Goal: Transaction & Acquisition: Purchase product/service

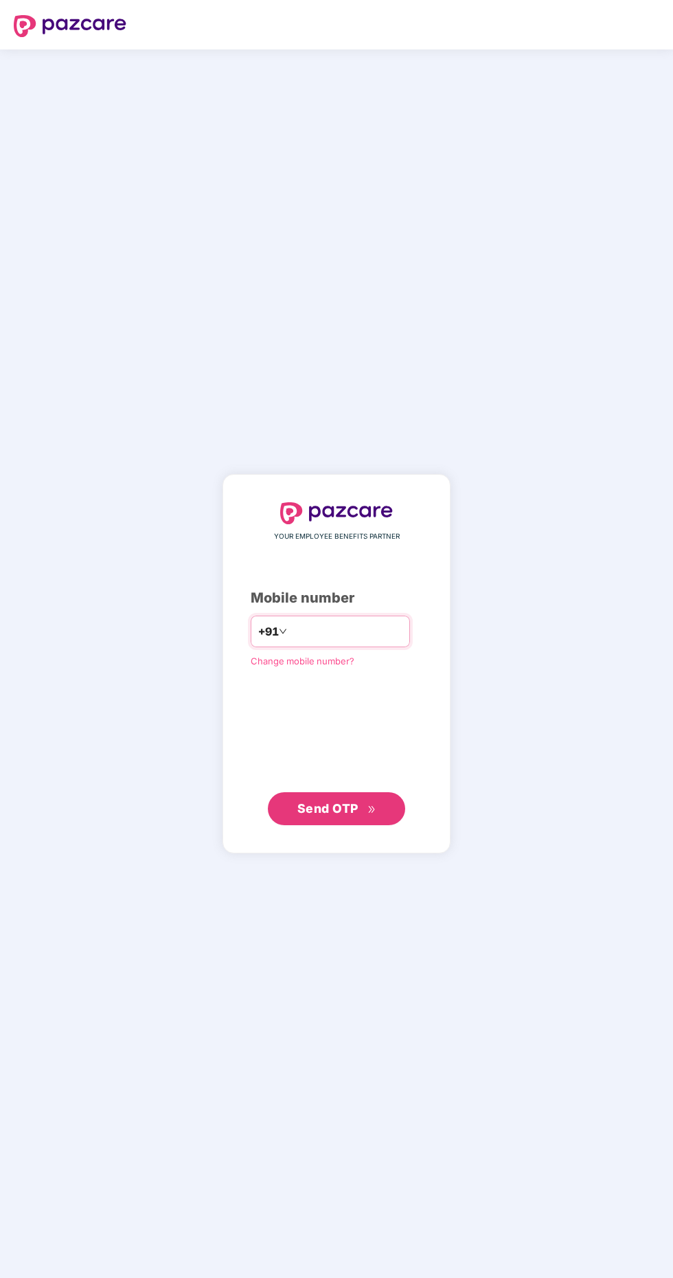
click at [328, 642] on input "number" at bounding box center [346, 631] width 113 height 22
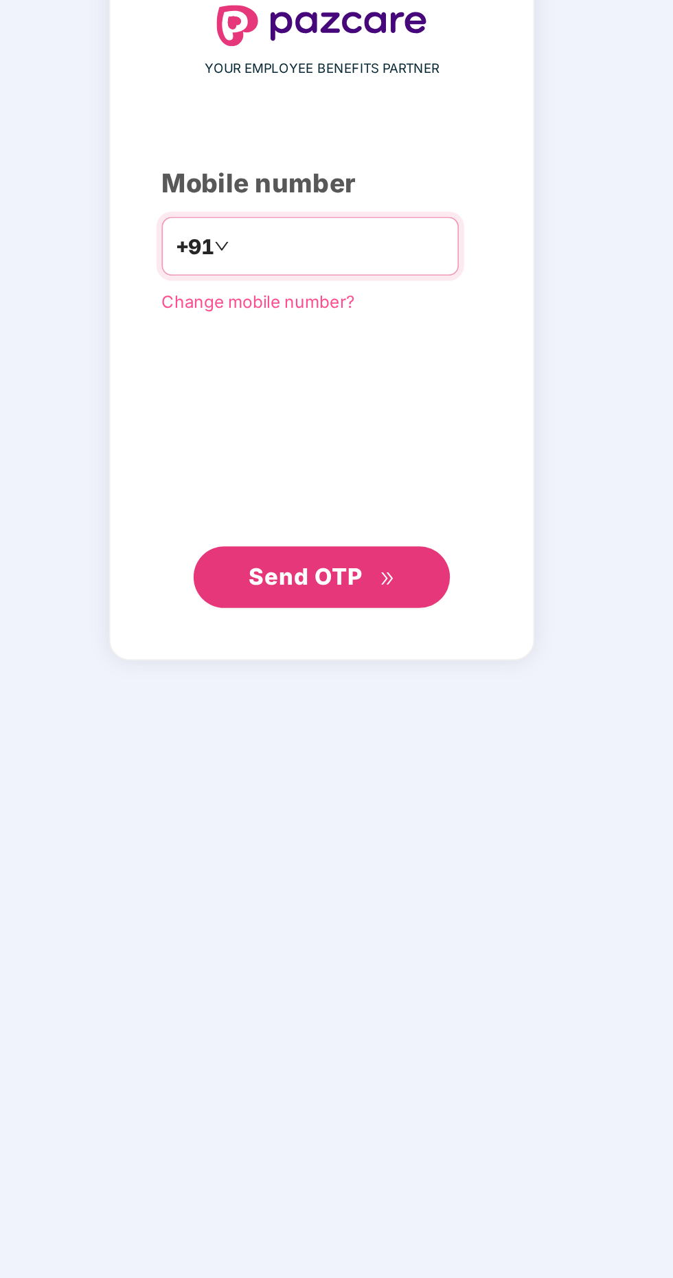
type input "**********"
click at [368, 818] on span "Send OTP" at bounding box center [336, 808] width 79 height 19
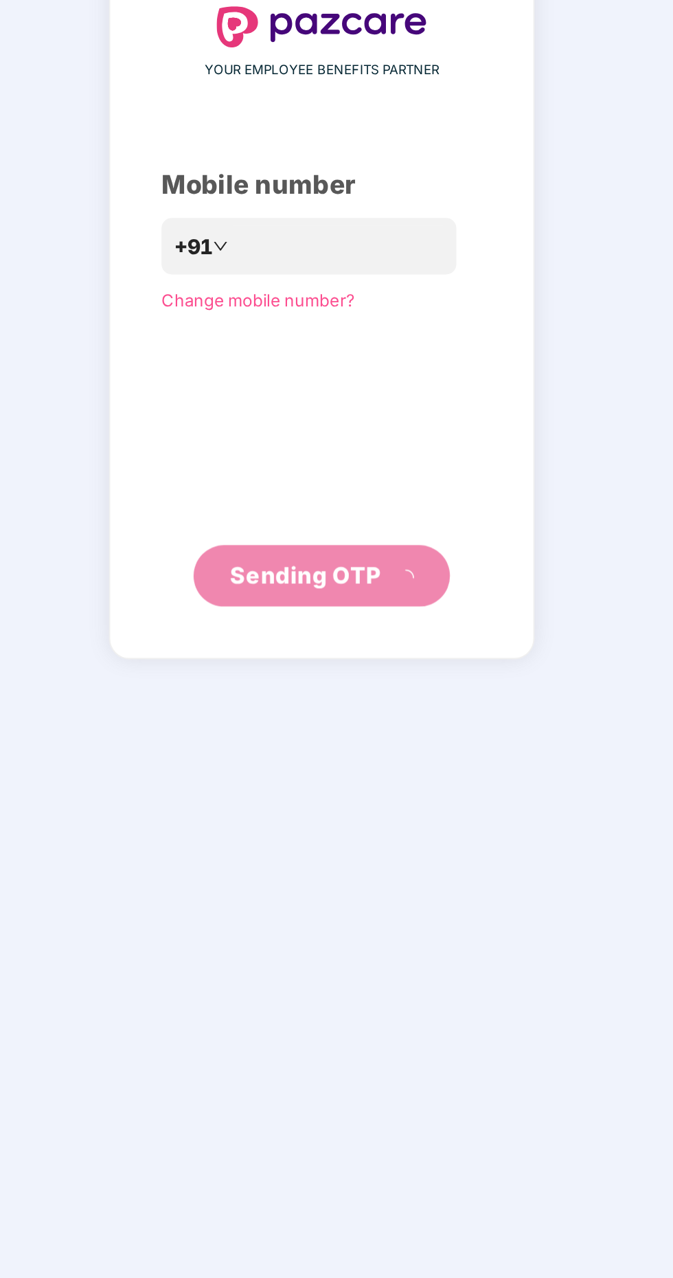
scroll to position [4, 0]
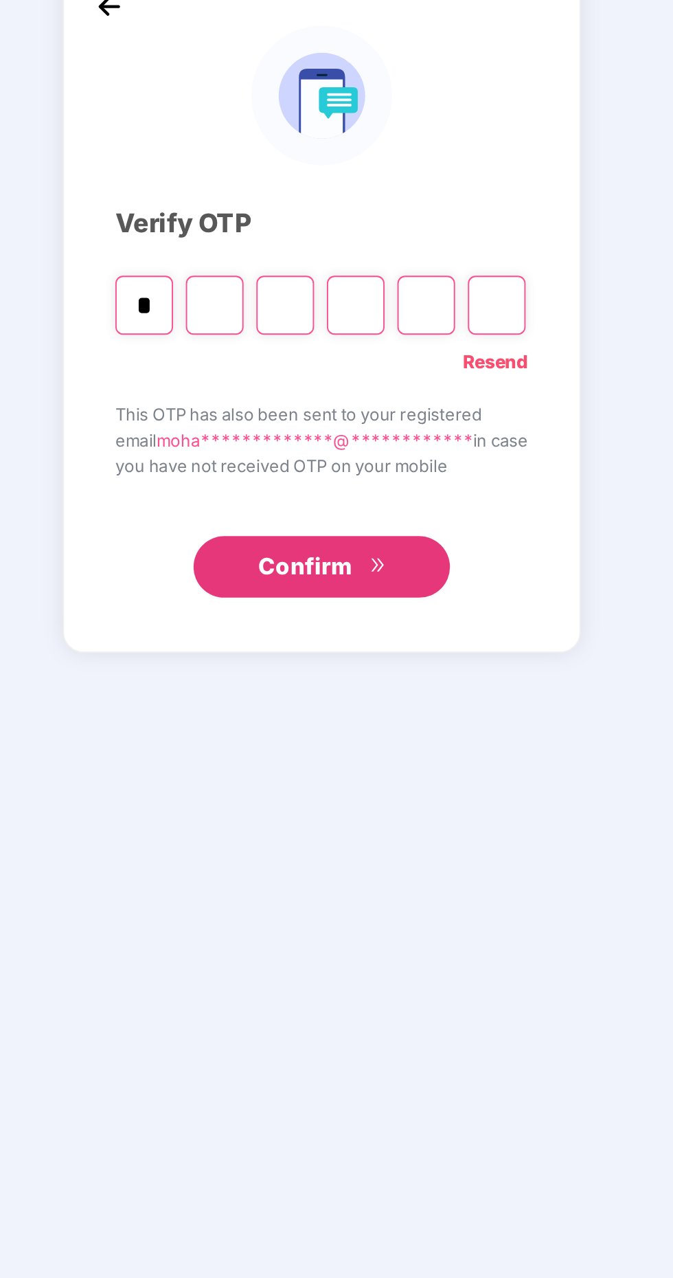
type input "*"
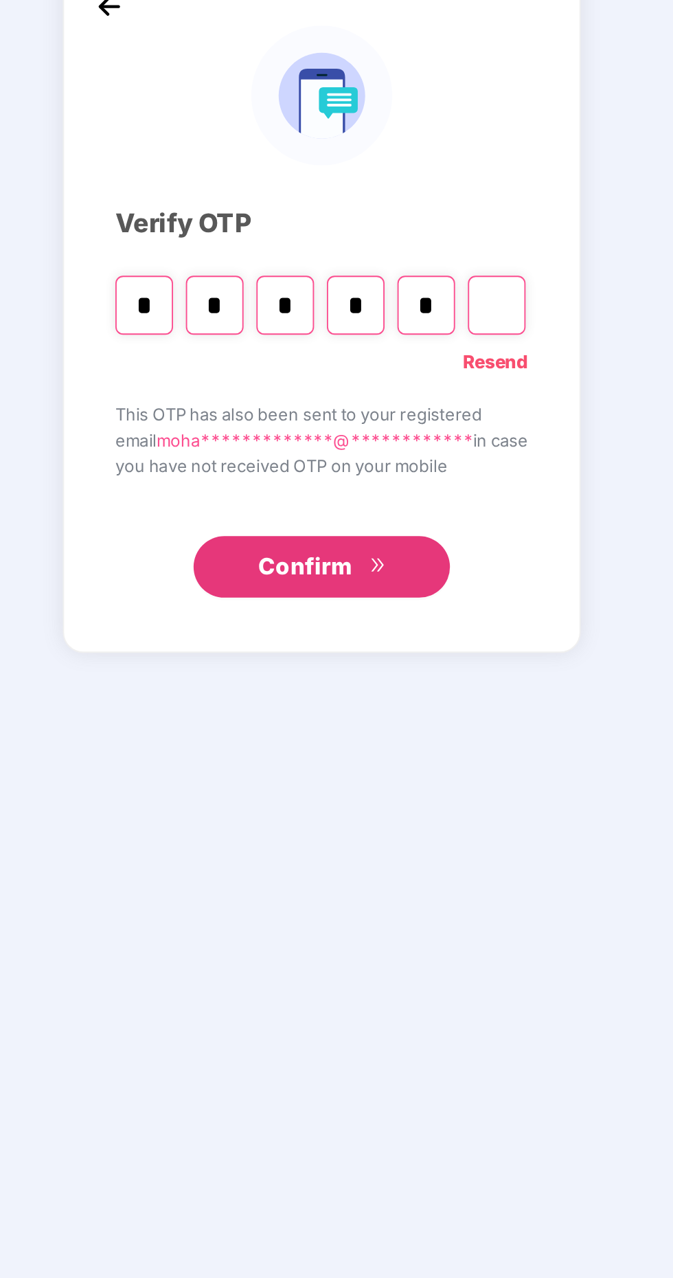
type input "*"
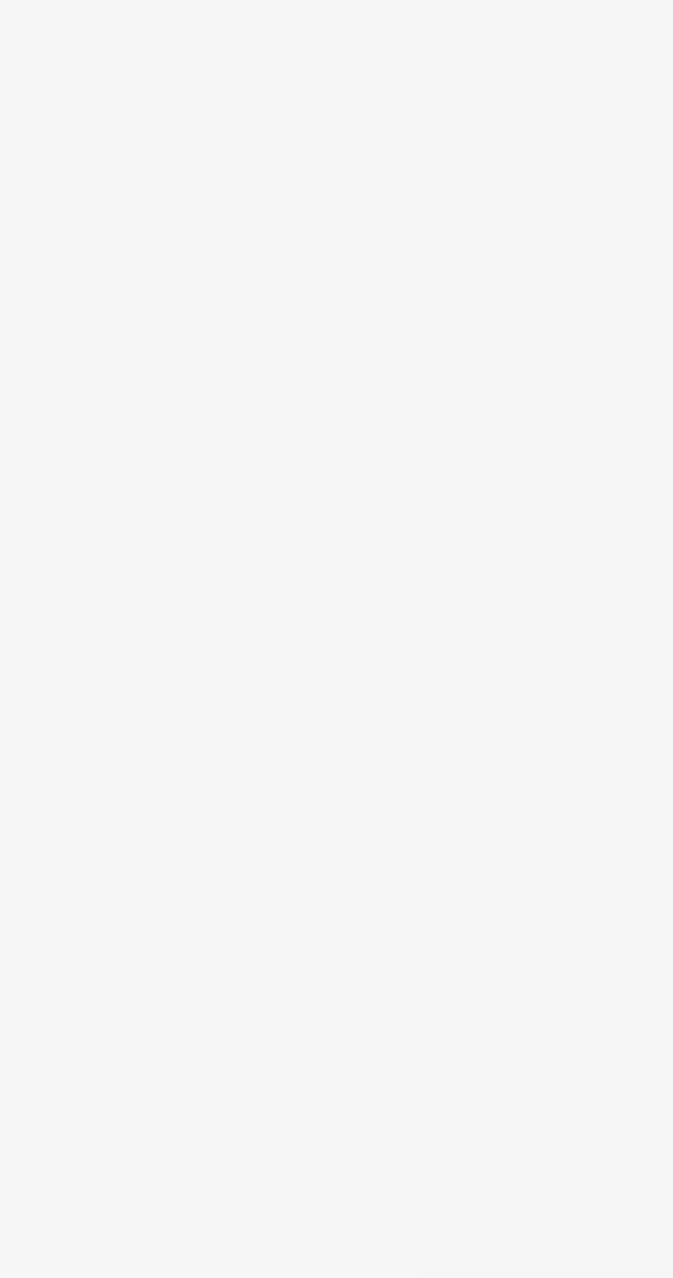
click at [367, 847] on section "Welcome back, User! Enjoy your benefits! Super-topup Insurance Increase your he…" at bounding box center [382, 712] width 583 height 1278
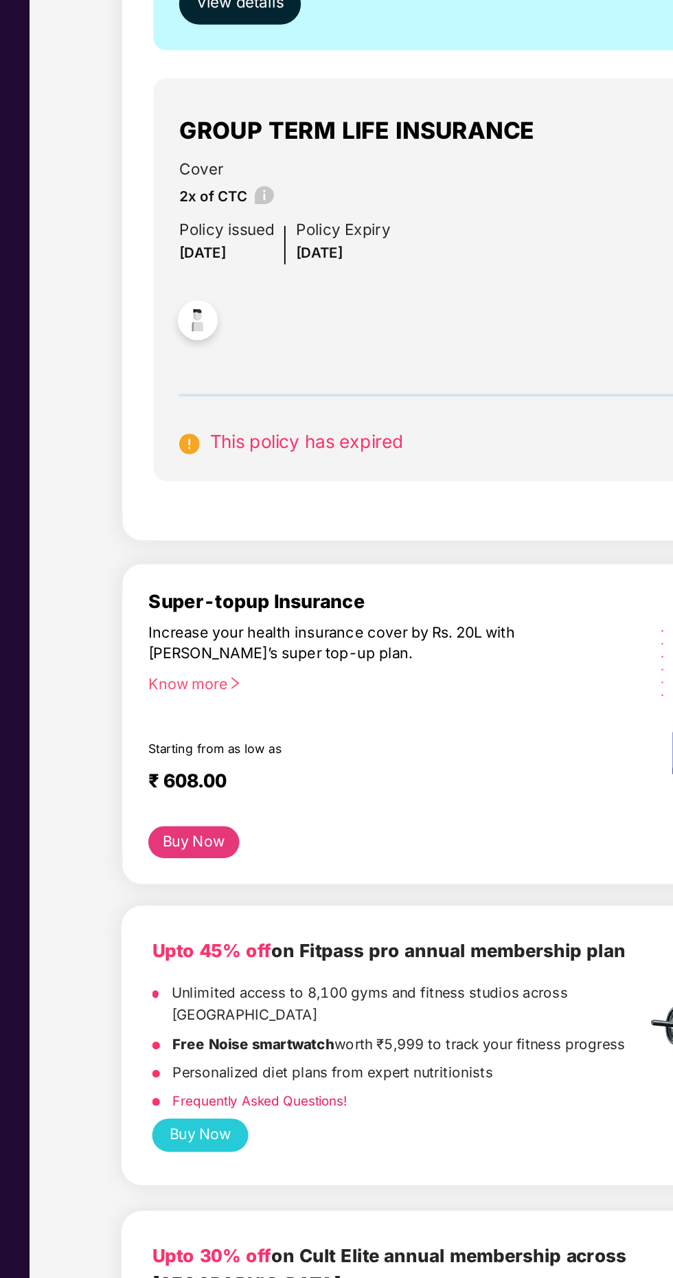
scroll to position [281, 0]
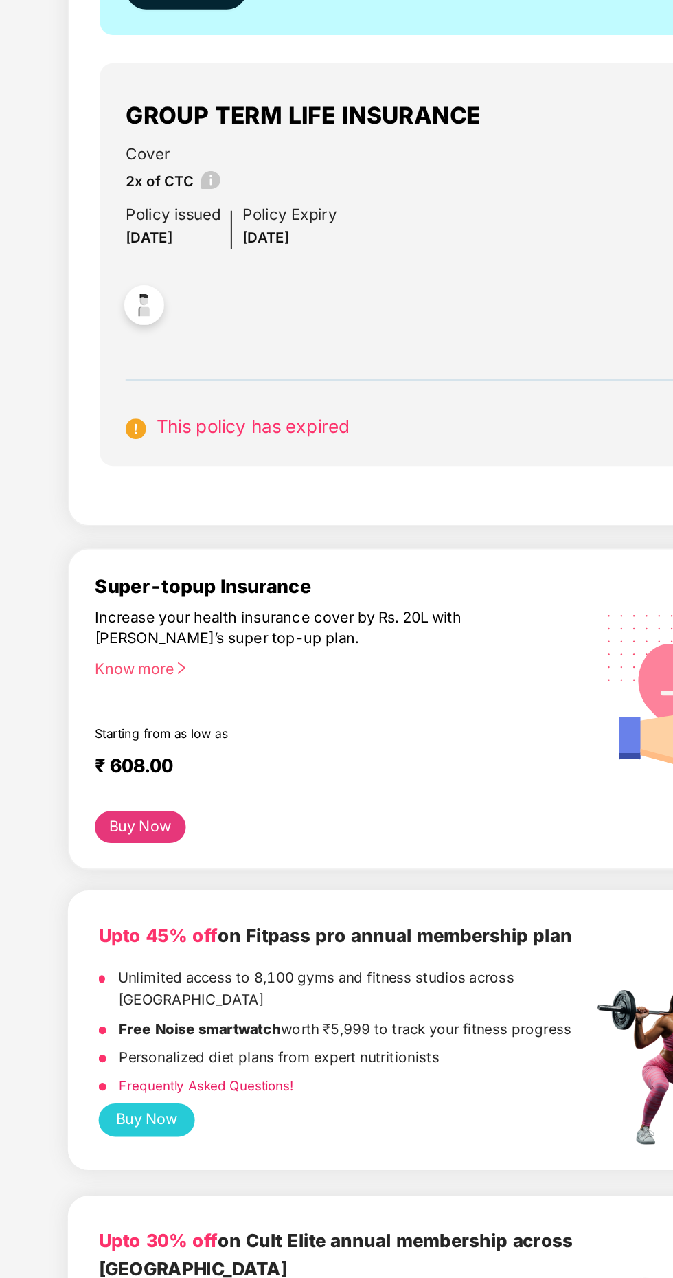
click at [161, 597] on div "Know more" at bounding box center [283, 595] width 257 height 10
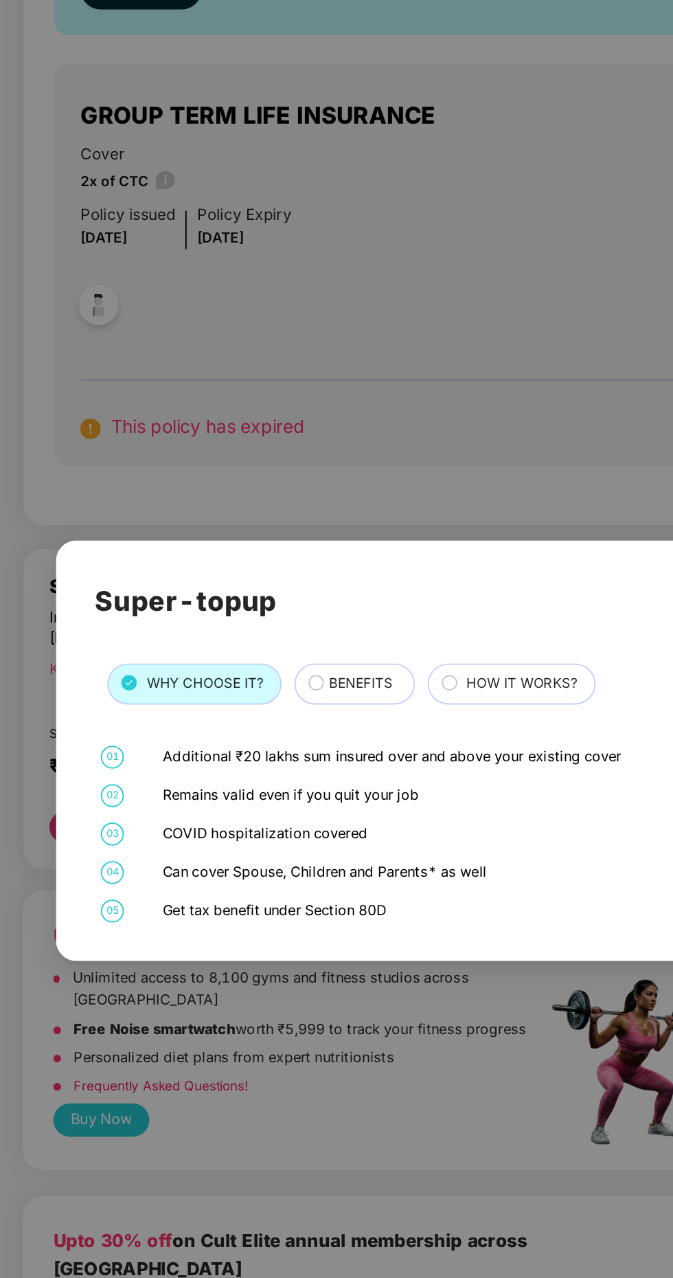
click at [313, 602] on span "BENEFITS" at bounding box center [321, 603] width 34 height 11
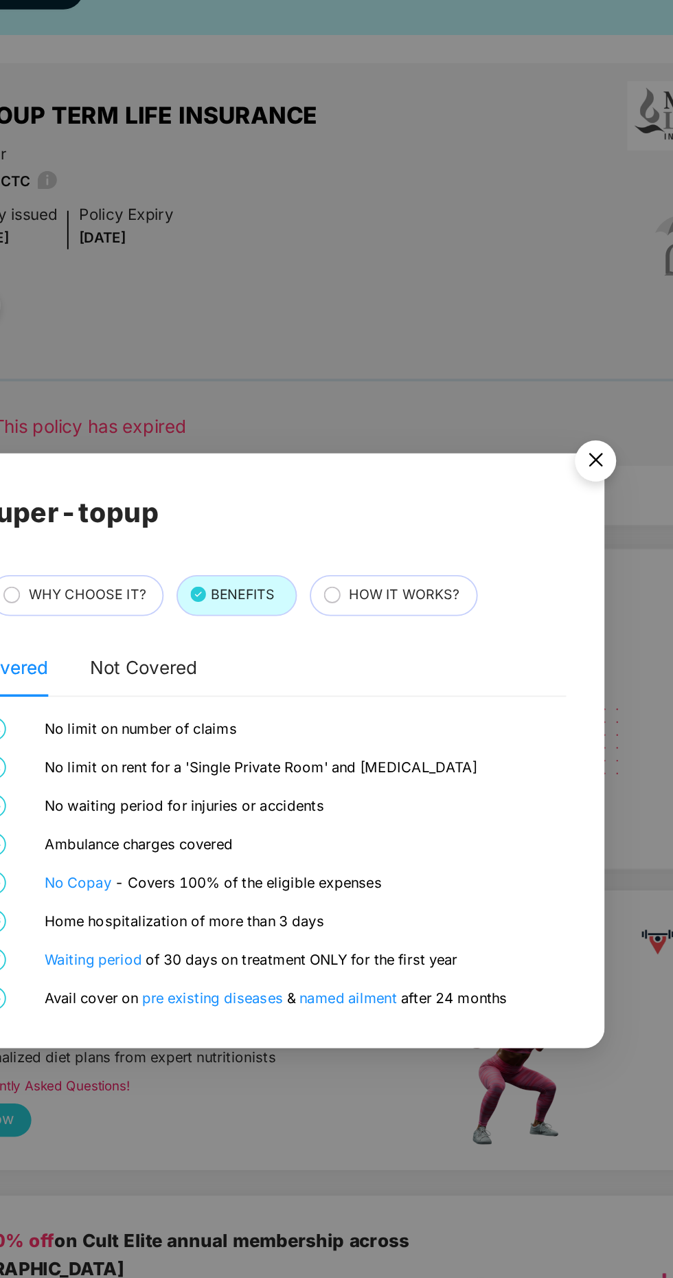
click at [394, 558] on span "HOW IT WORKS?" at bounding box center [407, 555] width 59 height 11
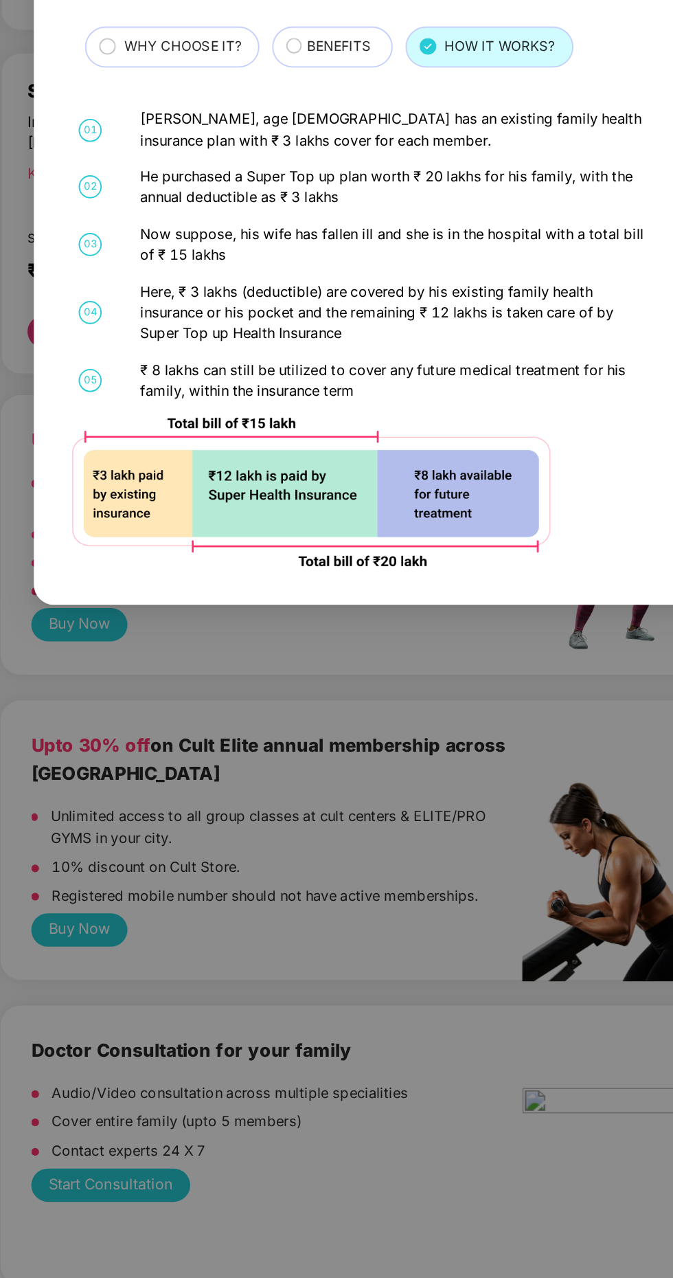
click at [218, 975] on div "Super-topup WHY CHOOSE IT? BENEFITS HOW IT WORKS? 01 [PERSON_NAME], age [DEMOGR…" at bounding box center [336, 639] width 673 height 1278
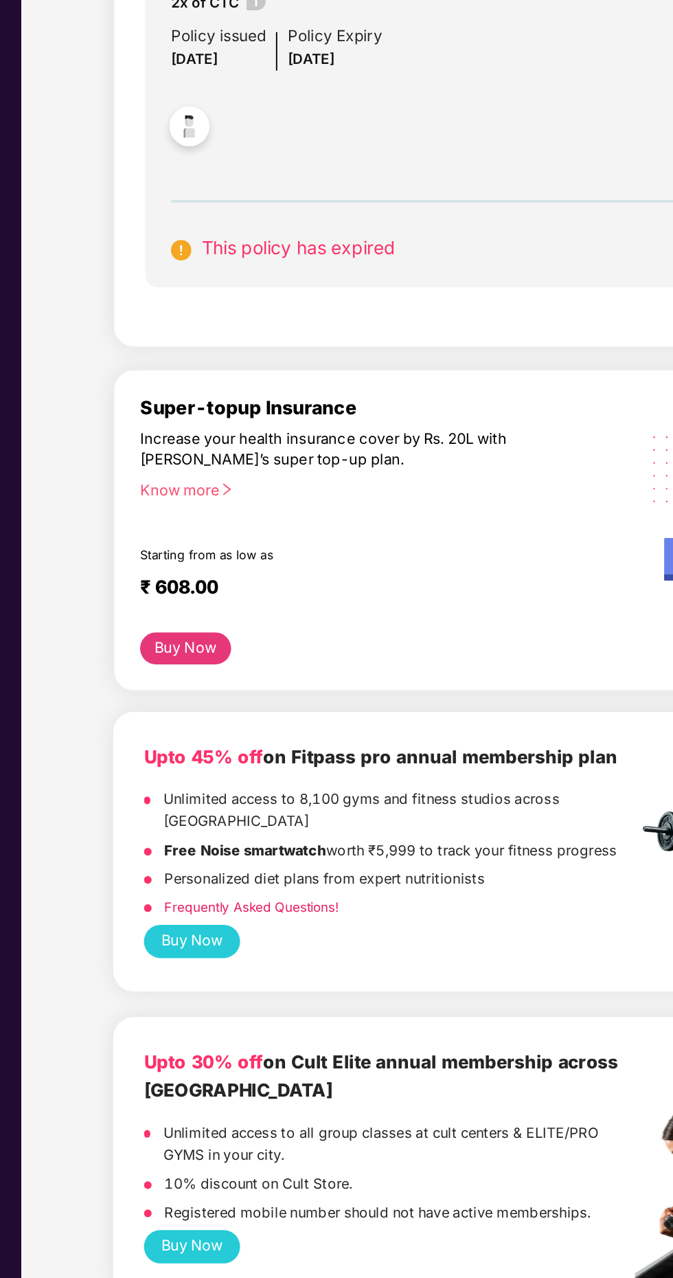
scroll to position [225, 0]
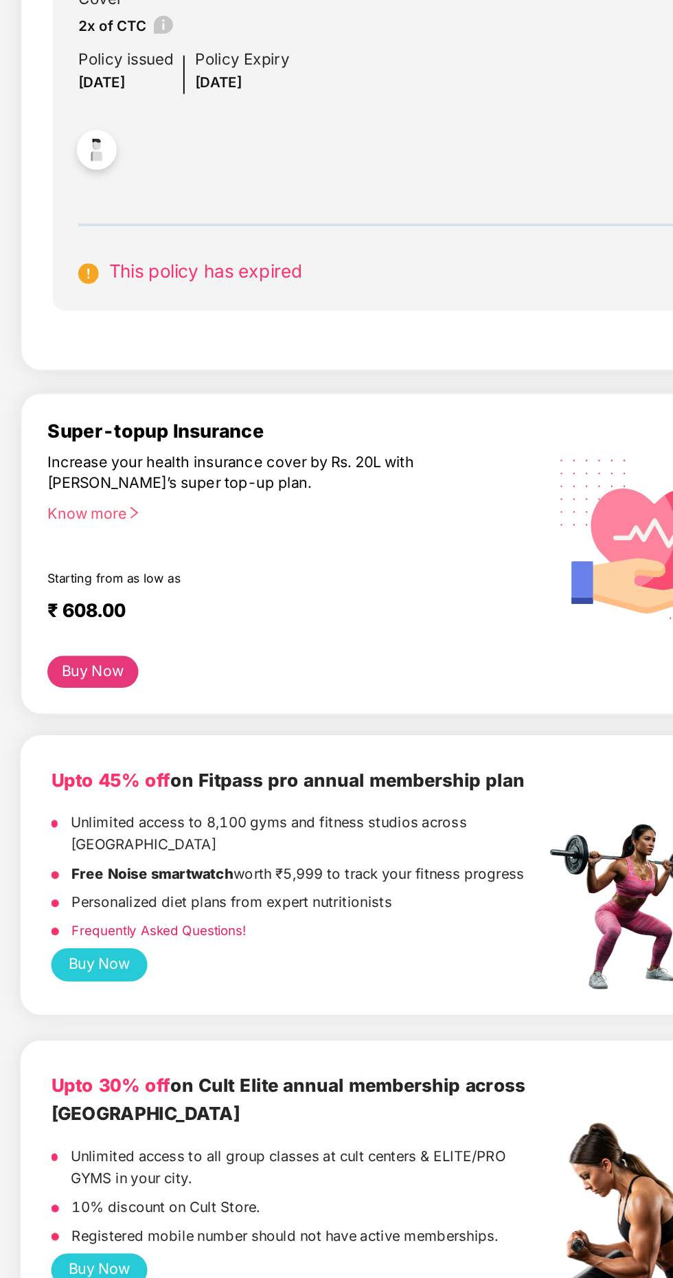
click at [172, 743] on button "Buy Now" at bounding box center [179, 735] width 49 height 17
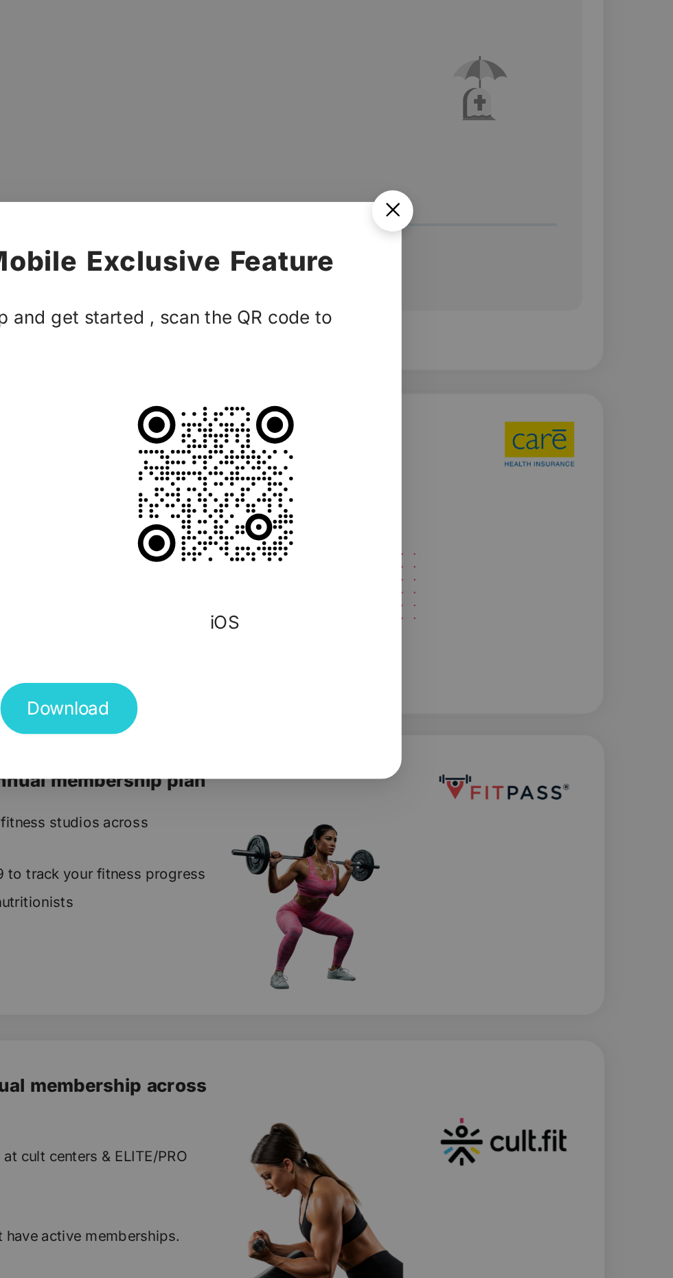
click at [518, 487] on img "Close" at bounding box center [510, 491] width 38 height 38
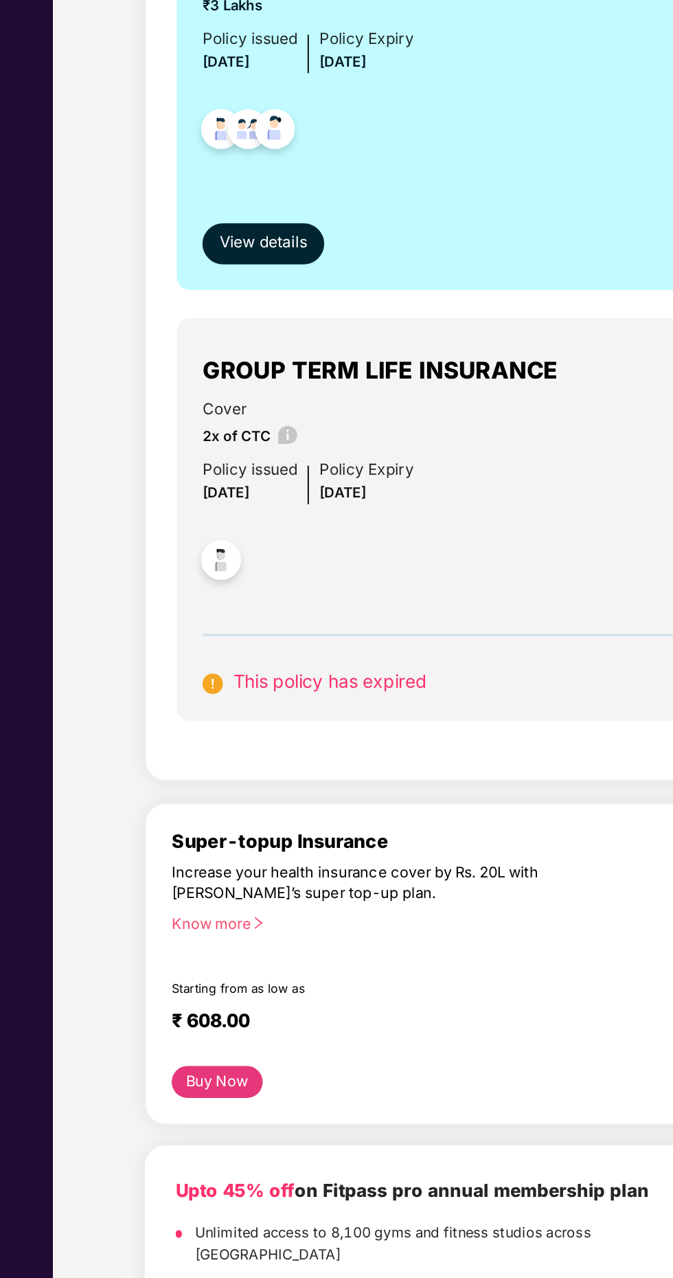
scroll to position [5, 0]
click at [181, 732] on div "This policy has expired" at bounding box center [384, 732] width 427 height 33
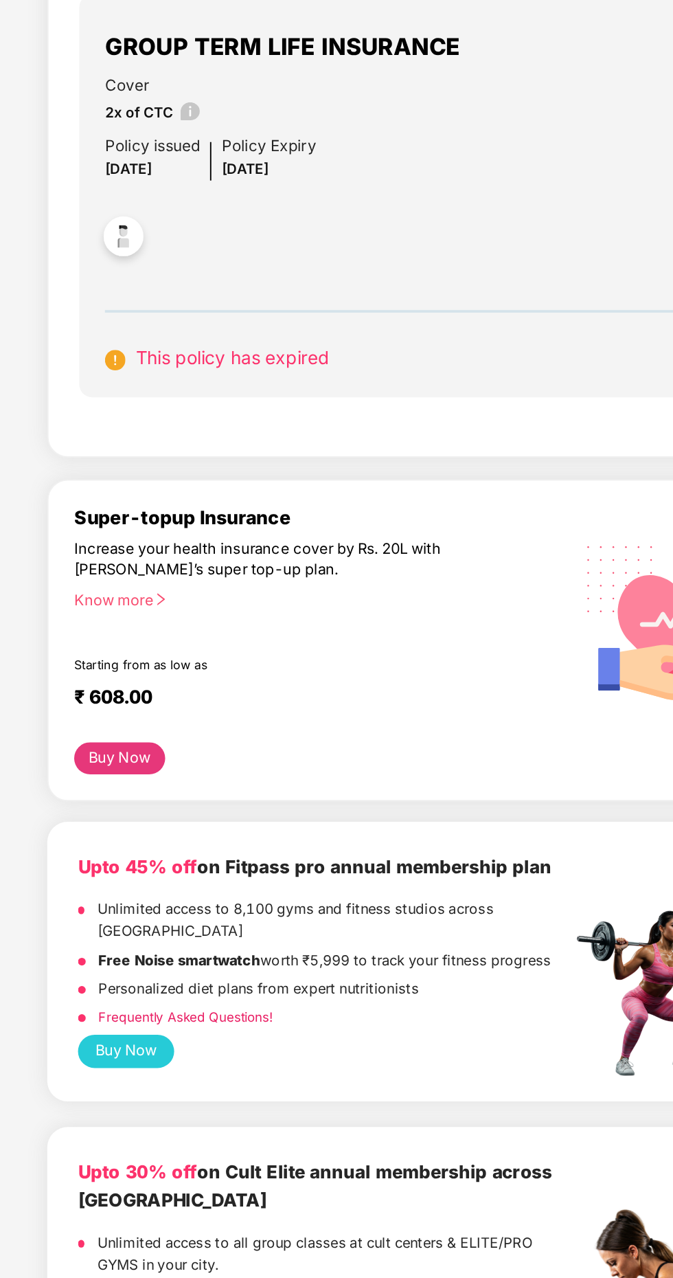
scroll to position [324, 0]
